Goal: Navigation & Orientation: Find specific page/section

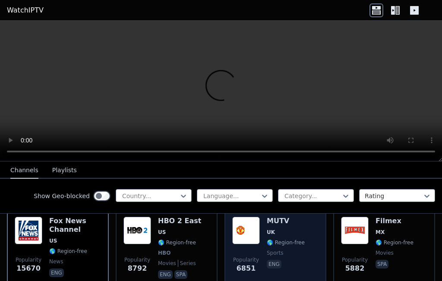
scroll to position [149, 0]
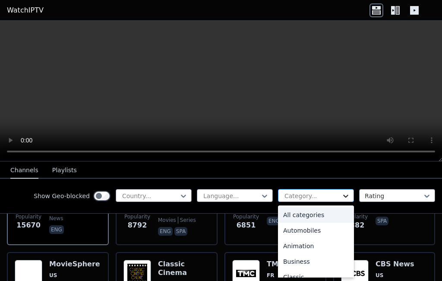
click at [342, 193] on icon at bounding box center [346, 196] width 9 height 9
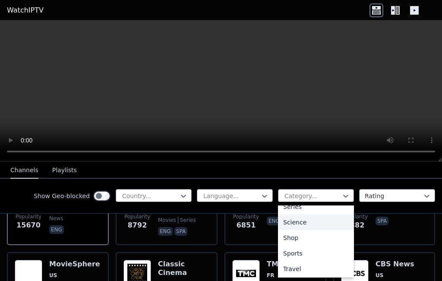
scroll to position [337, 0]
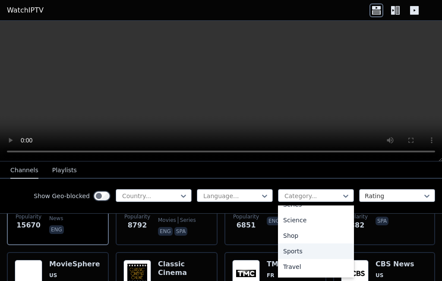
click at [291, 253] on div "Sports" at bounding box center [316, 252] width 76 height 16
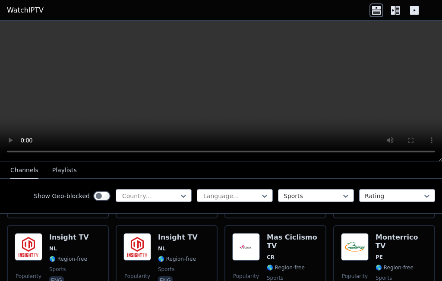
scroll to position [1997, 0]
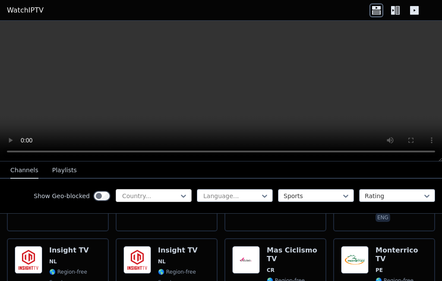
click at [147, 194] on div at bounding box center [150, 196] width 58 height 9
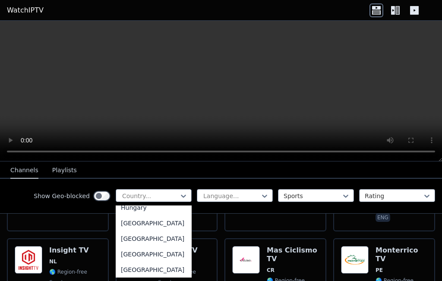
scroll to position [1338, 0]
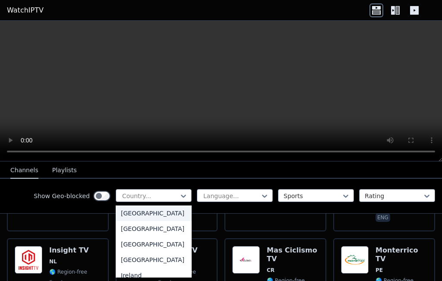
click at [149, 221] on div "[GEOGRAPHIC_DATA]" at bounding box center [154, 214] width 76 height 16
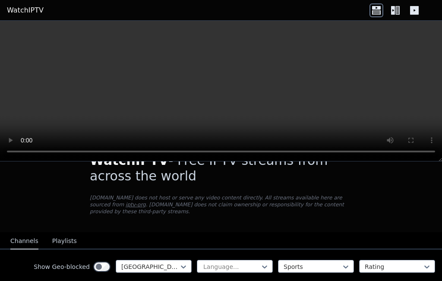
scroll to position [63, 0]
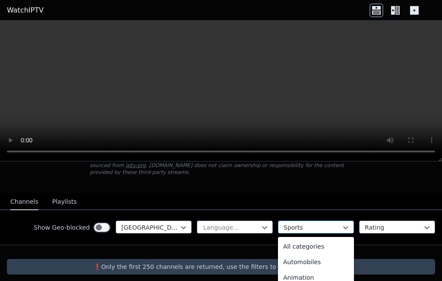
click at [328, 223] on div at bounding box center [313, 227] width 58 height 9
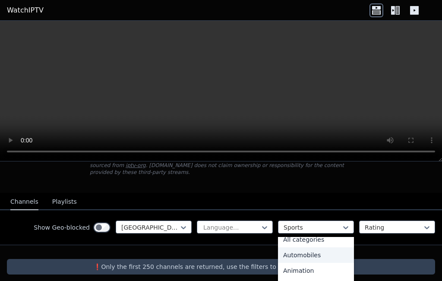
scroll to position [0, 0]
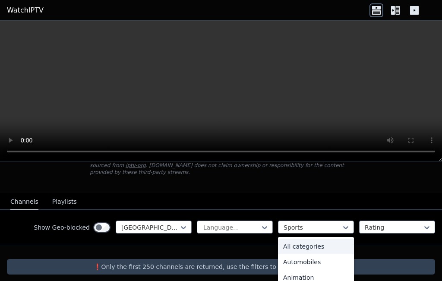
click at [320, 241] on div "All categories" at bounding box center [316, 247] width 76 height 16
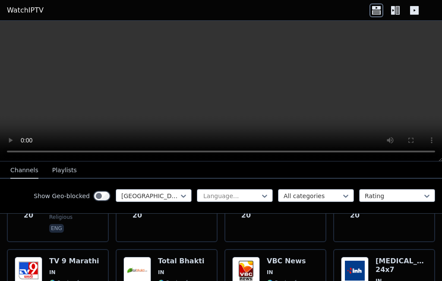
scroll to position [2588, 0]
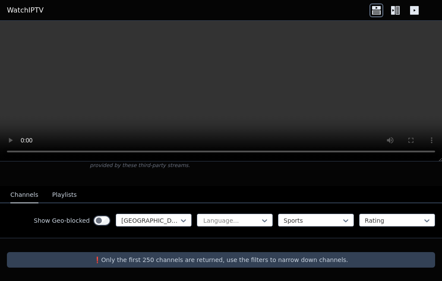
scroll to position [63, 0]
